Goal: Task Accomplishment & Management: Use online tool/utility

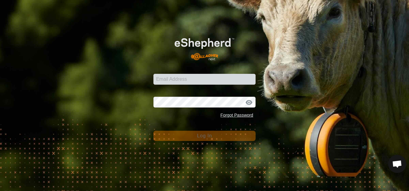
click at [194, 157] on div at bounding box center [188, 141] width 123 height 69
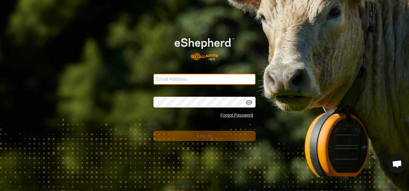
click at [176, 79] on input "Email Address" at bounding box center [204, 79] width 102 height 11
type input "[EMAIL_ADDRESS][DOMAIN_NAME]"
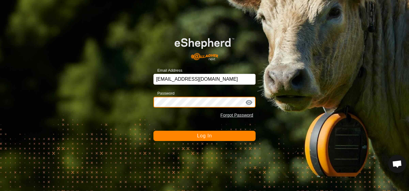
click at [153, 131] on button "Log In" at bounding box center [204, 136] width 102 height 10
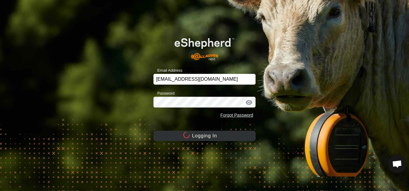
click at [243, 119] on div at bounding box center [188, 141] width 123 height 69
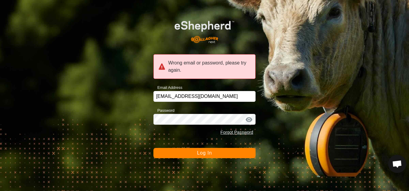
click at [249, 120] on div at bounding box center [248, 120] width 9 height 6
click at [246, 118] on div at bounding box center [248, 120] width 9 height 6
click at [248, 120] on div at bounding box center [248, 120] width 9 height 6
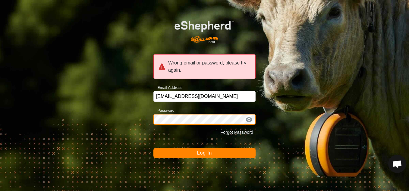
click at [153, 148] on button "Log In" at bounding box center [204, 153] width 102 height 10
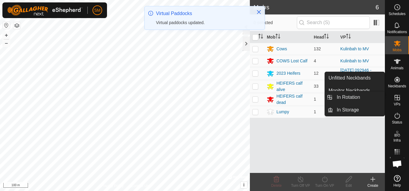
click at [375, 101] on link "In Rotation" at bounding box center [358, 97] width 51 height 12
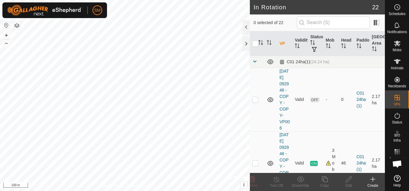
click at [375, 184] on div "Create" at bounding box center [372, 185] width 24 height 5
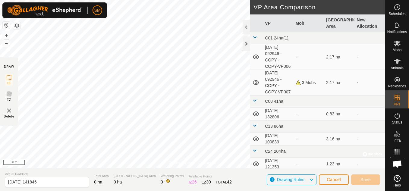
click at [204, 178] on div "Privacy Policy Contact Us + – ⇧ i © Mapbox , © OpenStreetMap , Improve this map…" at bounding box center [192, 95] width 385 height 191
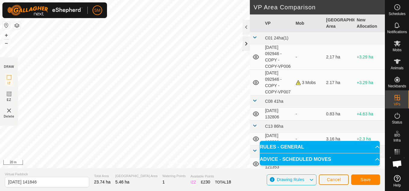
click at [248, 39] on div "Privacy Policy Contact Us + – ⇧ i © Mapbox , © OpenStreetMap , Improve this map…" at bounding box center [192, 95] width 385 height 191
click at [365, 177] on span "Save" at bounding box center [365, 179] width 10 height 5
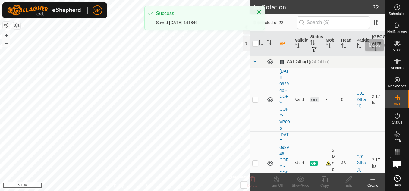
click at [395, 47] on icon at bounding box center [396, 43] width 7 height 7
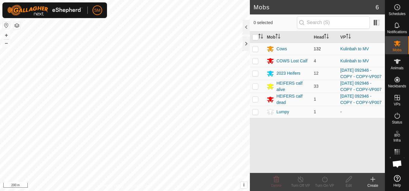
click at [256, 49] on p-checkbox at bounding box center [255, 48] width 6 height 5
checkbox input "true"
click at [254, 61] on p-checkbox at bounding box center [255, 60] width 6 height 5
checkbox input "true"
click at [323, 180] on icon at bounding box center [325, 179] width 8 height 7
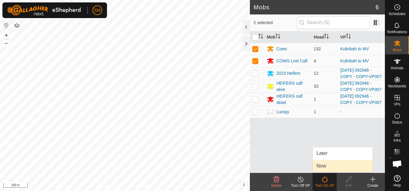
click at [331, 167] on link "Now" at bounding box center [343, 166] width 60 height 12
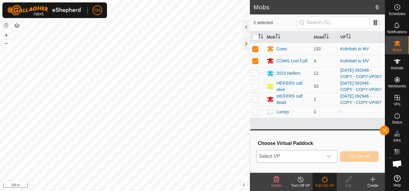
click at [332, 155] on div "dropdown trigger" at bounding box center [328, 156] width 12 height 12
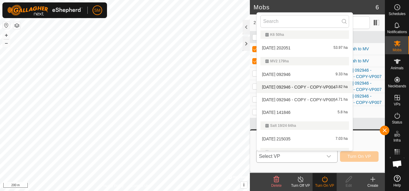
scroll to position [331, 0]
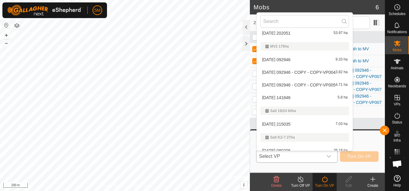
click at [309, 98] on li "[DATE] 141846 5.8 ha" at bounding box center [305, 98] width 96 height 12
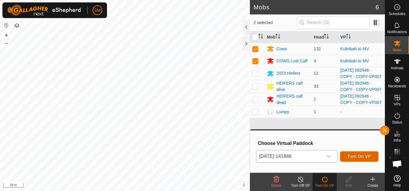
click at [356, 154] on span "Turn On VP" at bounding box center [358, 156] width 23 height 5
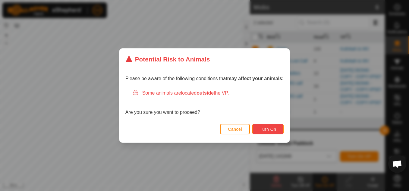
click at [274, 131] on span "Turn On" at bounding box center [268, 129] width 16 height 5
